Goal: Find specific page/section: Find specific page/section

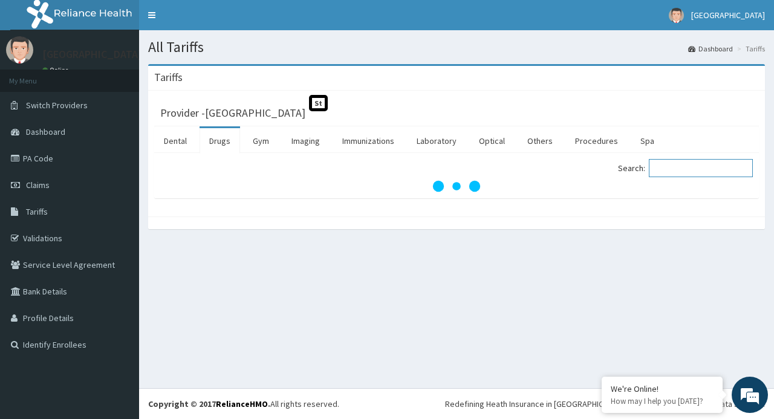
click at [700, 171] on input "Search:" at bounding box center [701, 168] width 104 height 18
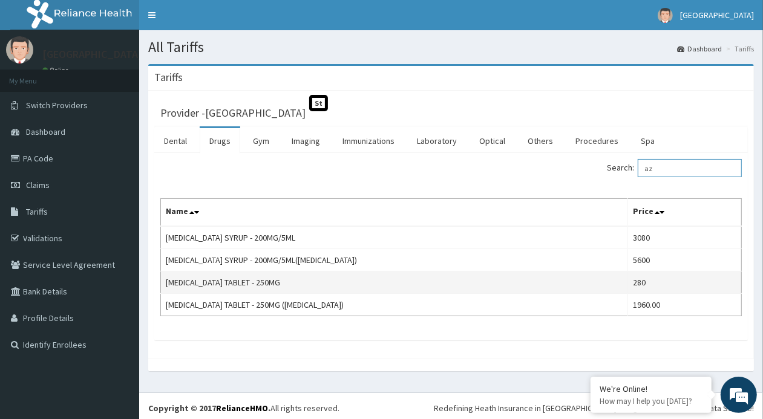
type input "a"
